Goal: Task Accomplishment & Management: Manage account settings

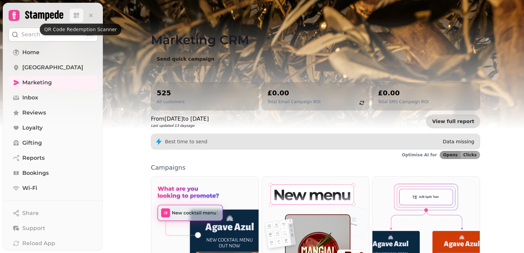
click at [78, 17] on icon at bounding box center [78, 17] width 2 height 2
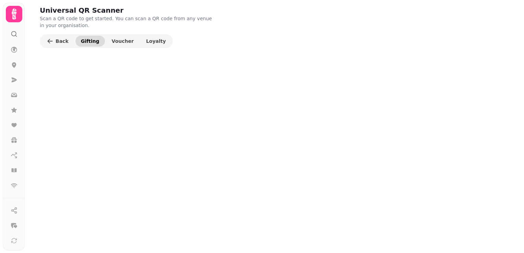
click at [89, 41] on span "Gifting" at bounding box center [90, 41] width 19 height 5
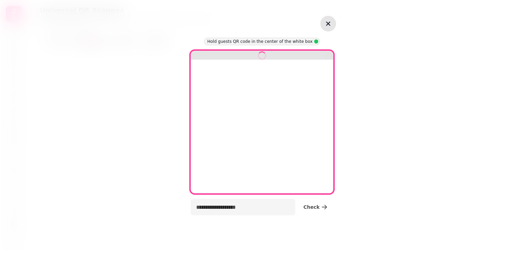
click at [325, 25] on icon "button" at bounding box center [328, 24] width 8 height 8
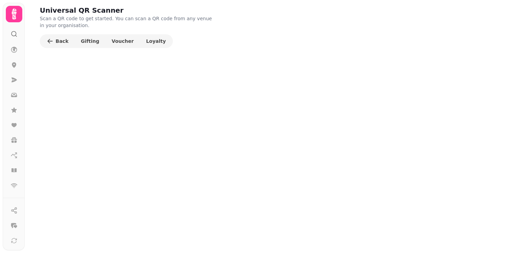
click at [11, 10] on icon at bounding box center [14, 14] width 14 height 14
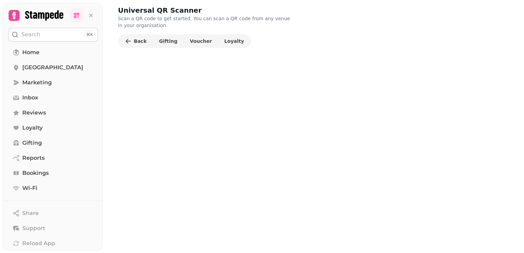
click at [38, 14] on icon at bounding box center [44, 15] width 38 height 10
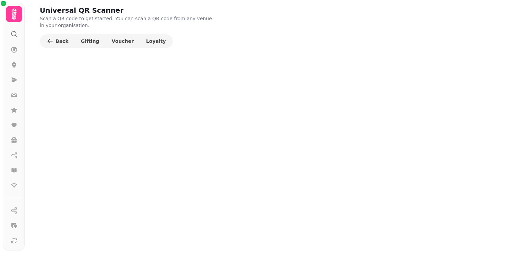
click at [8, 18] on icon at bounding box center [14, 14] width 14 height 14
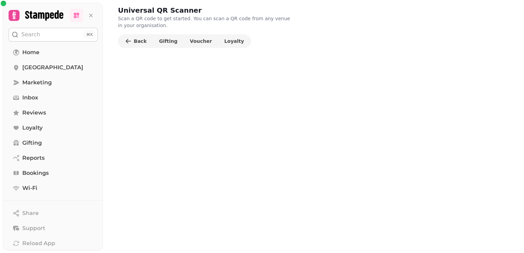
scroll to position [63, 0]
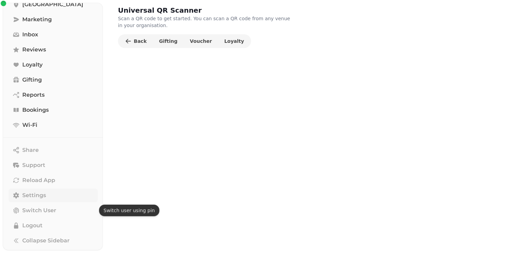
click at [45, 197] on span "Settings" at bounding box center [34, 195] width 24 height 8
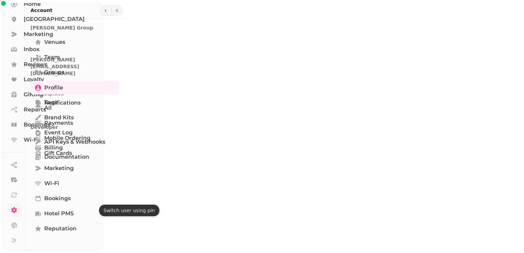
scroll to position [45, 0]
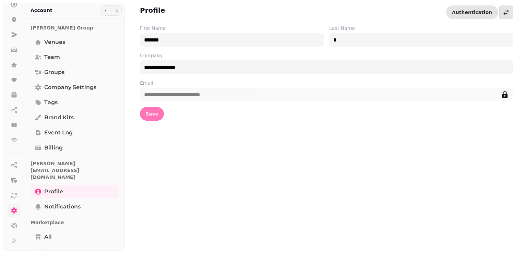
click at [155, 114] on span "Save" at bounding box center [151, 113] width 13 height 5
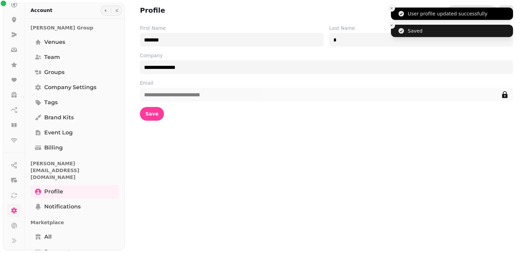
click at [391, 12] on button "Close toast" at bounding box center [391, 8] width 7 height 7
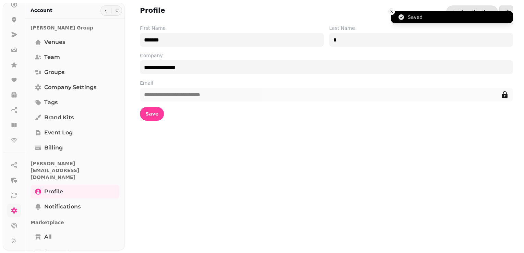
click at [393, 11] on icon "Close toast" at bounding box center [392, 12] width 4 height 4
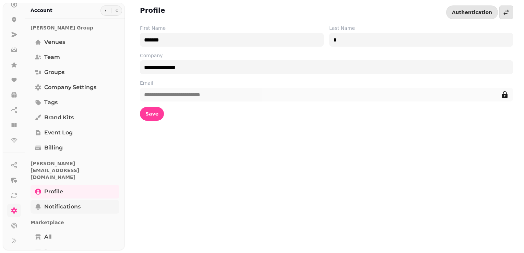
click at [76, 203] on span "Notifications" at bounding box center [62, 207] width 36 height 8
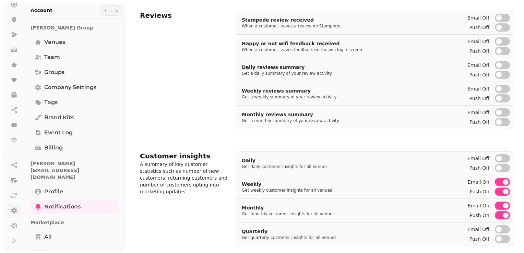
scroll to position [309, 0]
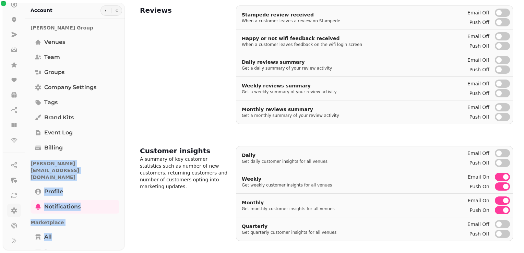
drag, startPoint x: 122, startPoint y: 156, endPoint x: 123, endPoint y: 224, distance: 67.6
click at [123, 224] on div "[PERSON_NAME] Group Venues Team Groups Company settings Tags Brand Kits Event l…" at bounding box center [75, 221] width 100 height 398
click at [105, 185] on link "Profile" at bounding box center [75, 192] width 89 height 14
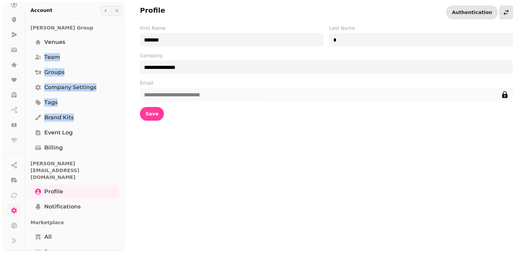
drag, startPoint x: 121, startPoint y: 110, endPoint x: 120, endPoint y: 46, distance: 64.5
click at [120, 46] on div "[PERSON_NAME] Group Venues Team Groups Company settings Tags Brand Kits Event l…" at bounding box center [75, 221] width 100 height 398
drag, startPoint x: 120, startPoint y: 46, endPoint x: 108, endPoint y: 86, distance: 42.1
click at [108, 86] on link "Company settings" at bounding box center [75, 88] width 89 height 14
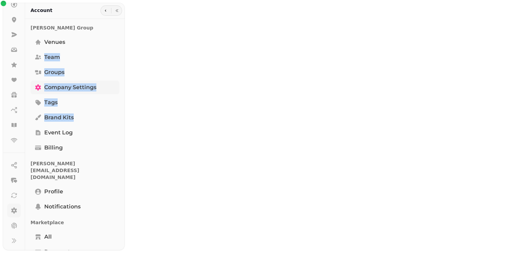
select select "**********"
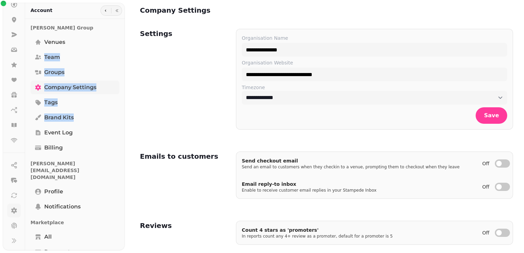
click at [86, 85] on span "Company settings" at bounding box center [70, 87] width 52 height 8
click at [52, 56] on span "Team" at bounding box center [52, 57] width 16 height 8
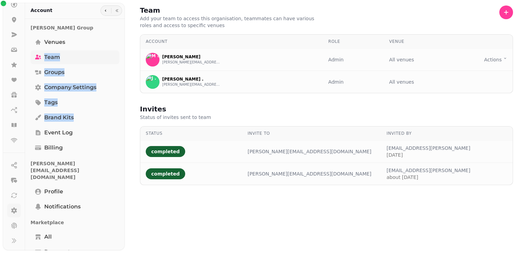
click at [62, 57] on link "Team" at bounding box center [75, 57] width 89 height 14
click at [59, 188] on span "Profile" at bounding box center [53, 192] width 19 height 8
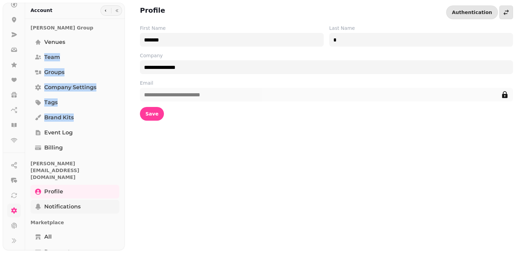
click at [58, 203] on span "Notifications" at bounding box center [62, 207] width 36 height 8
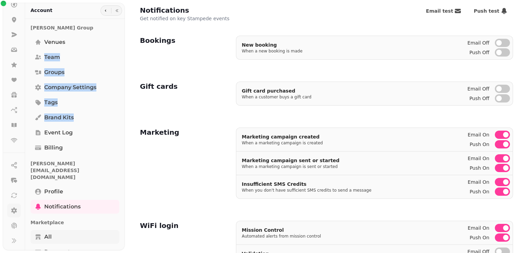
click at [54, 230] on link "All" at bounding box center [75, 237] width 89 height 14
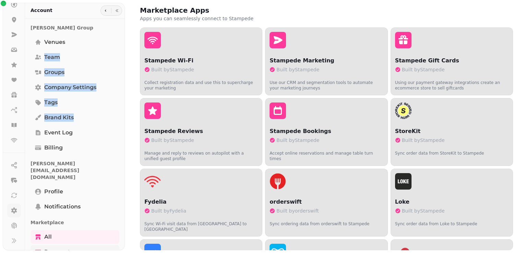
click at [58, 248] on span "Payments" at bounding box center [58, 252] width 29 height 8
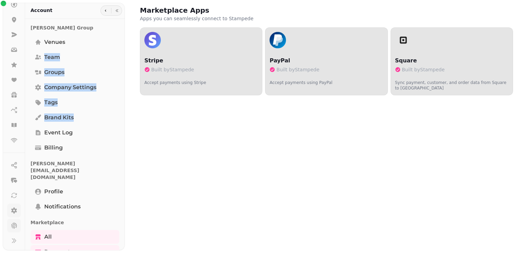
click at [13, 225] on icon at bounding box center [14, 225] width 7 height 7
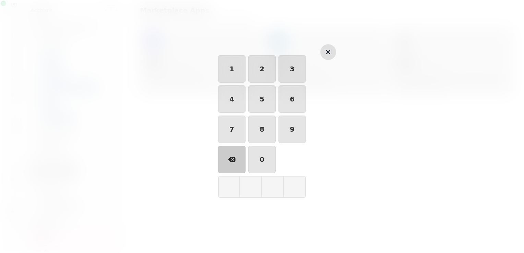
click at [330, 48] on icon "button" at bounding box center [328, 52] width 8 height 8
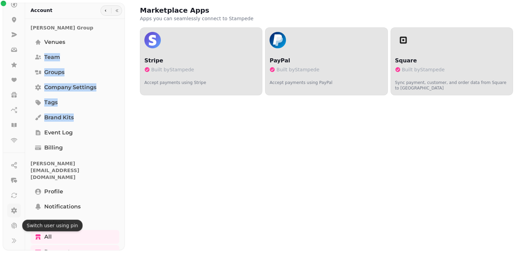
click at [13, 209] on icon at bounding box center [14, 210] width 6 height 6
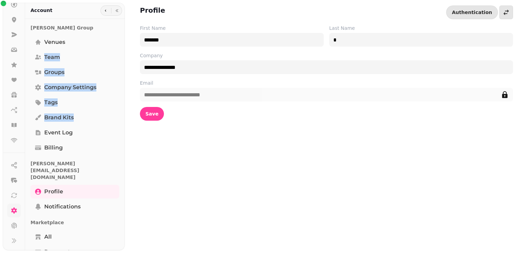
click at [14, 209] on icon at bounding box center [14, 210] width 6 height 6
click at [13, 195] on icon at bounding box center [14, 195] width 7 height 7
click at [13, 165] on circle "button" at bounding box center [13, 166] width 2 height 2
select select "*****"
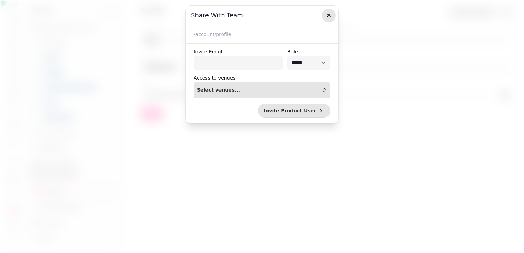
click at [330, 17] on icon "button" at bounding box center [328, 15] width 7 height 7
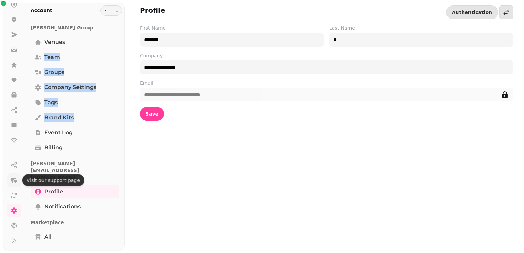
click at [18, 178] on button "button" at bounding box center [14, 181] width 14 height 14
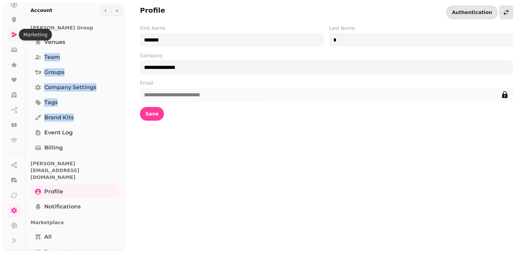
click at [13, 33] on icon at bounding box center [14, 34] width 5 height 5
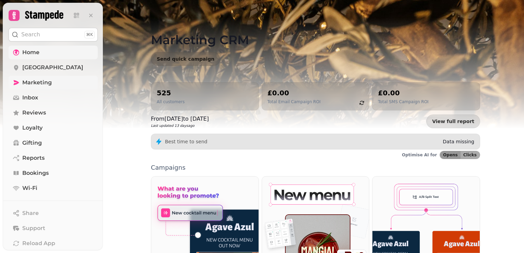
click at [35, 50] on span "Home" at bounding box center [30, 52] width 17 height 8
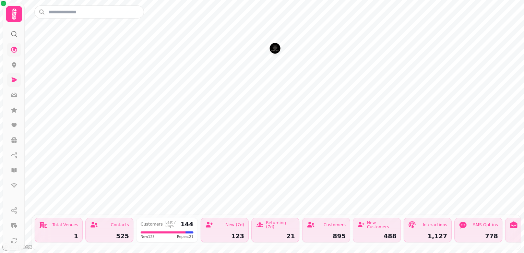
click at [15, 17] on icon at bounding box center [14, 14] width 5 height 11
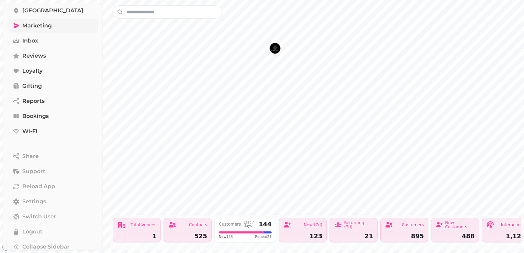
scroll to position [63, 0]
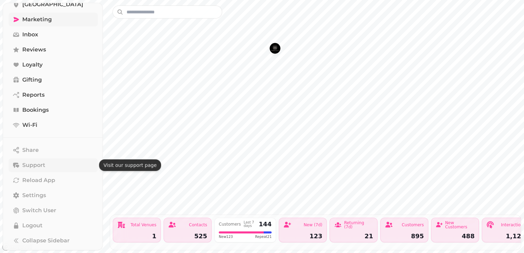
click at [43, 166] on span "Support" at bounding box center [33, 165] width 23 height 8
click at [50, 196] on link "Settings" at bounding box center [53, 196] width 89 height 14
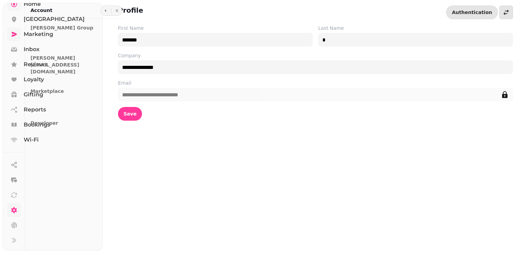
scroll to position [45, 0]
